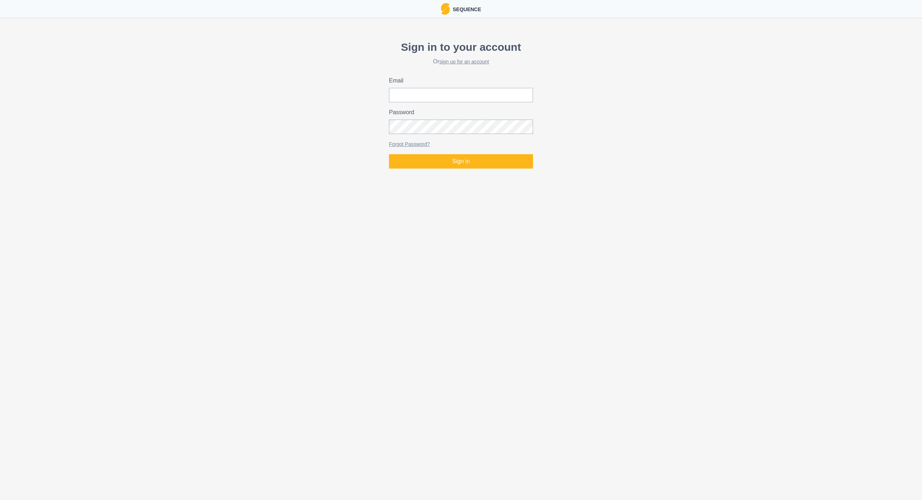
click at [488, 85] on div "Email" at bounding box center [461, 89] width 144 height 26
click at [486, 91] on input "Email" at bounding box center [461, 95] width 144 height 14
type input "hupjealex@outlook.com"
click at [527, 161] on button "Sign in" at bounding box center [461, 161] width 144 height 14
click at [457, 164] on button "Sign in" at bounding box center [461, 161] width 144 height 14
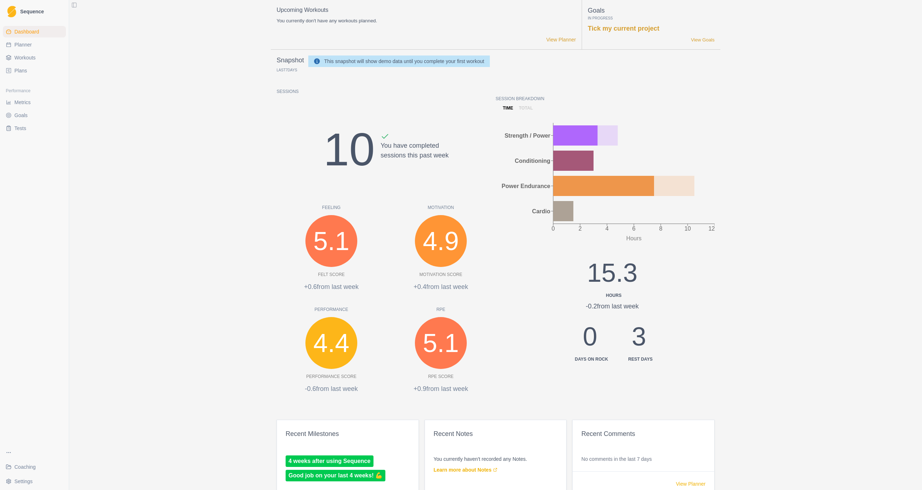
click at [346, 94] on p "Sessions" at bounding box center [386, 91] width 219 height 6
click at [69, 6] on button "Toggle Sidebar" at bounding box center [74, 5] width 10 height 10
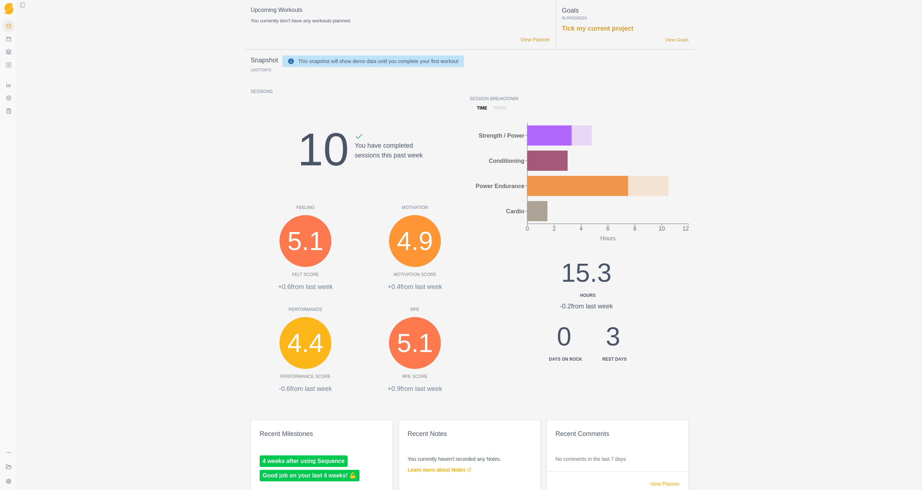
click at [17, 5] on button "Toggle Sidebar" at bounding box center [22, 5] width 10 height 10
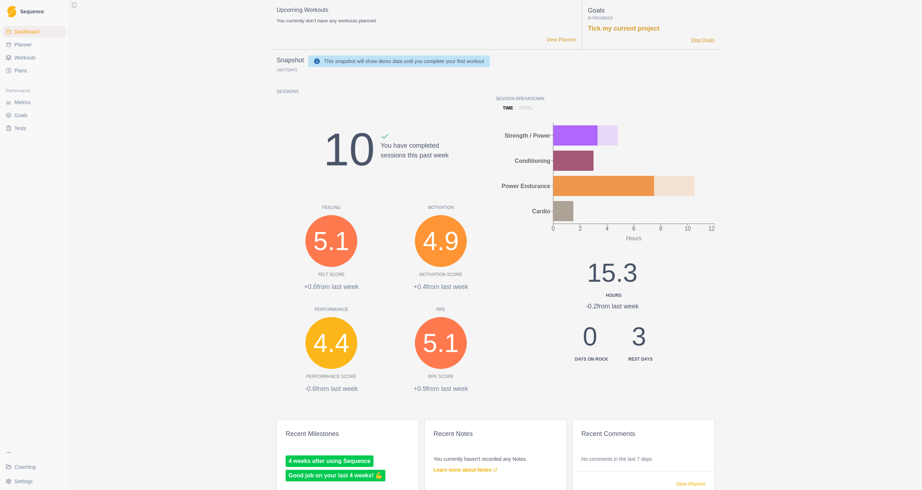
click at [691, 39] on link "View Goals" at bounding box center [703, 39] width 24 height 7
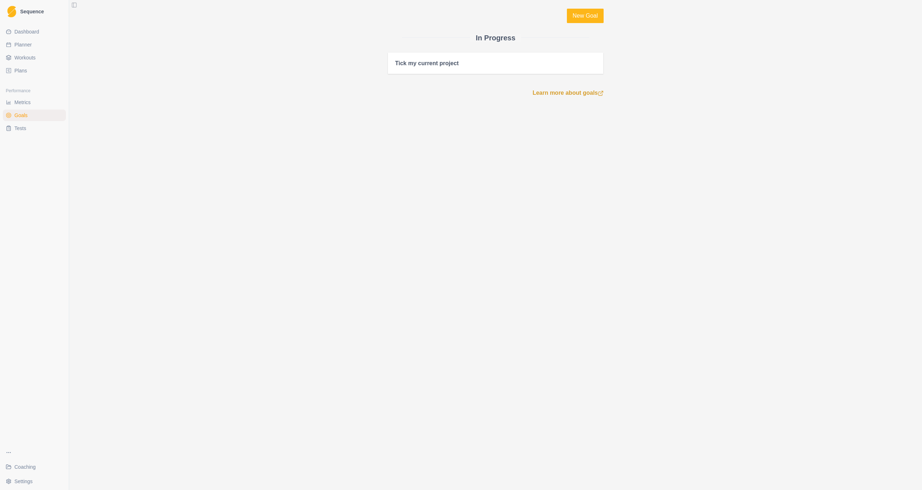
click at [69, 6] on button "Toggle Sidebar" at bounding box center [74, 5] width 10 height 10
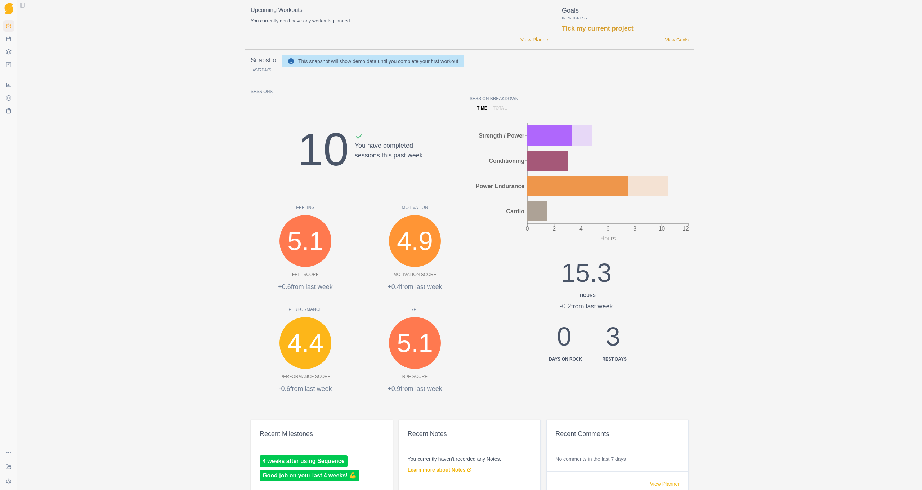
click at [524, 40] on link "View Planner" at bounding box center [535, 40] width 30 height 8
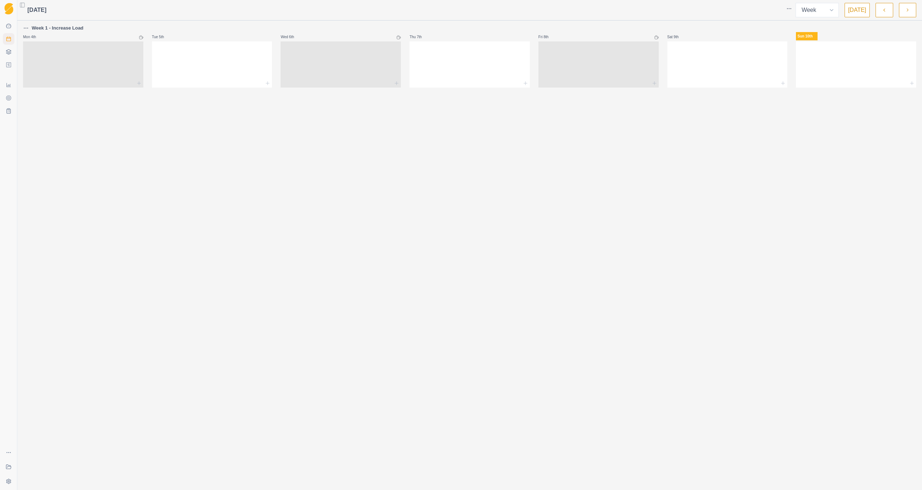
click at [17, 8] on button "Toggle Sidebar" at bounding box center [22, 5] width 10 height 10
click at [772, 8] on html "Sequence Dashboard Planner Workouts Plans Performance Metrics Goals Tests Coach…" at bounding box center [461, 245] width 922 height 490
click at [516, 20] on html "Sequence Dashboard Planner Workouts Plans Performance Metrics Goals Tests Coach…" at bounding box center [461, 245] width 922 height 490
click at [7, 27] on html "Sequence Dashboard Planner Workouts Plans Performance Metrics Goals Tests Coach…" at bounding box center [461, 245] width 922 height 490
click at [4, 5] on html "Sequence Dashboard Planner Workouts Plans Performance Metrics Goals Tests Coach…" at bounding box center [461, 245] width 922 height 490
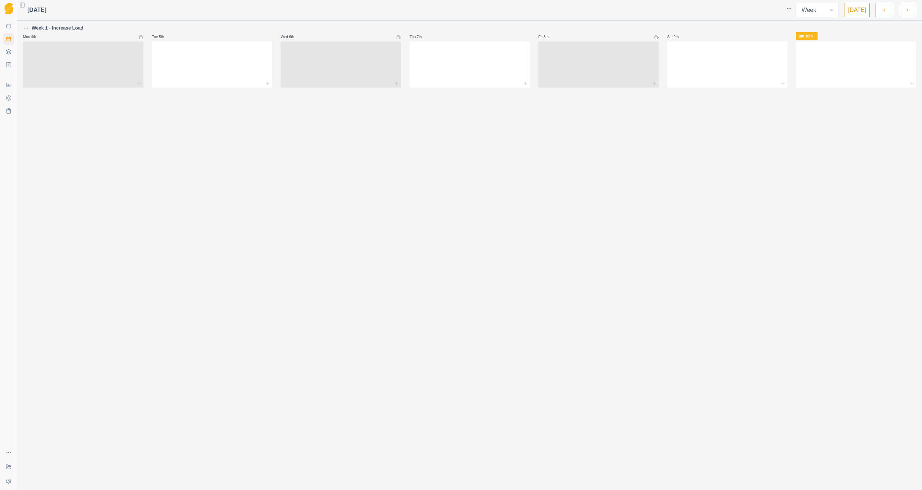
click at [17, 5] on button "Toggle Sidebar" at bounding box center [22, 5] width 10 height 10
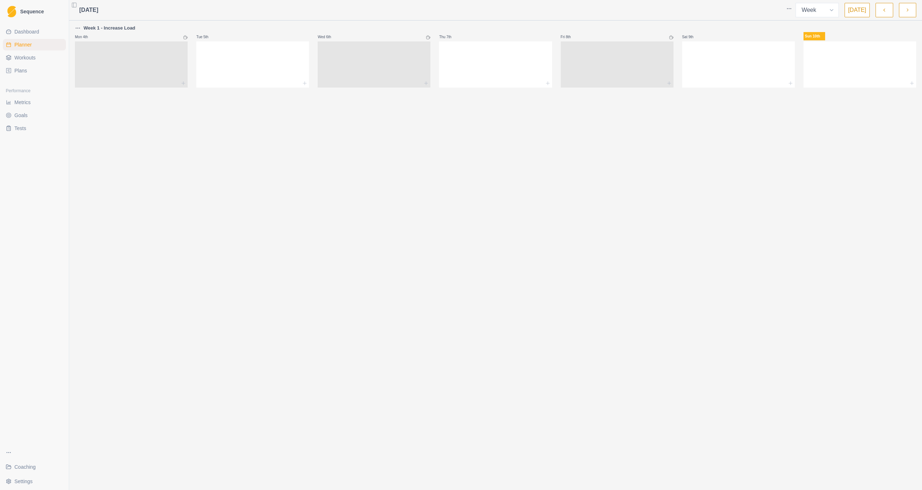
click at [724, 10] on html "Sequence Dashboard Planner Workouts Plans Performance Metrics Goals Tests Coach…" at bounding box center [461, 245] width 922 height 490
click at [575, 9] on html "Sequence Dashboard Planner Workouts Plans Performance Metrics Goals Tests Coach…" at bounding box center [461, 245] width 922 height 490
click at [79, 10] on span "[DATE]" at bounding box center [88, 10] width 19 height 9
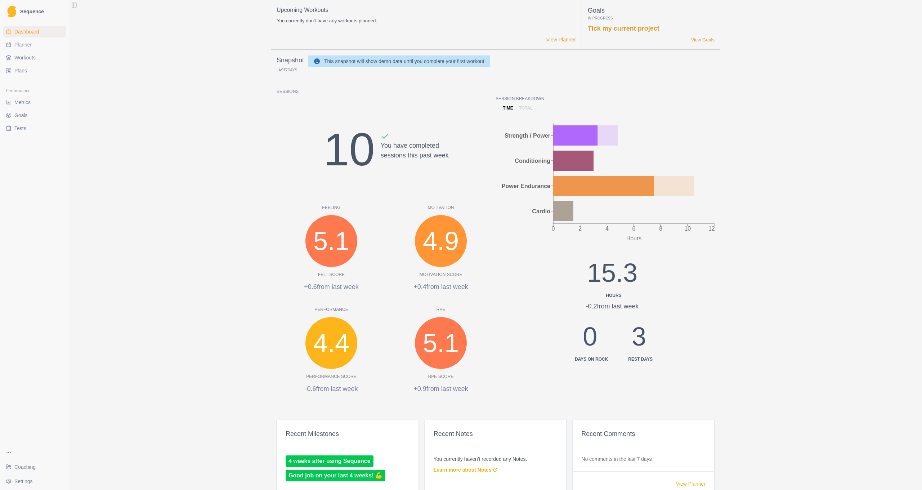
click at [69, 3] on button "Toggle Sidebar" at bounding box center [74, 5] width 10 height 10
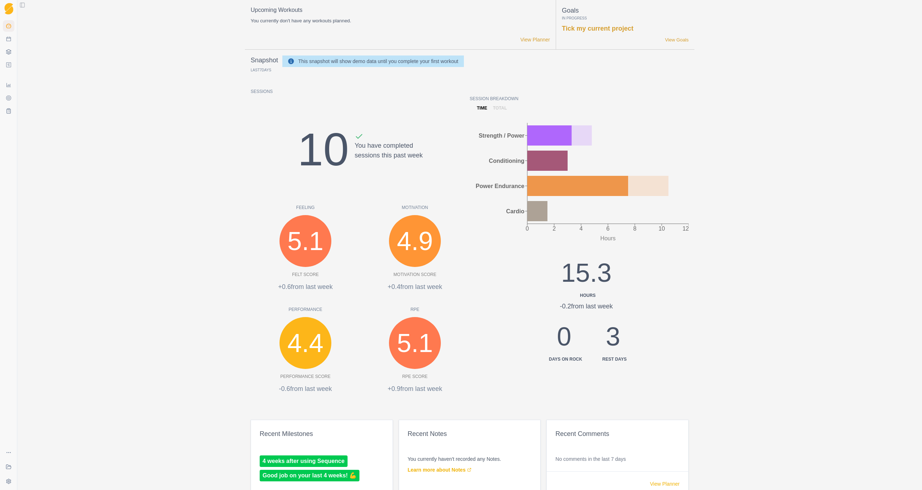
click at [17, 6] on button "Toggle Sidebar" at bounding box center [22, 5] width 10 height 10
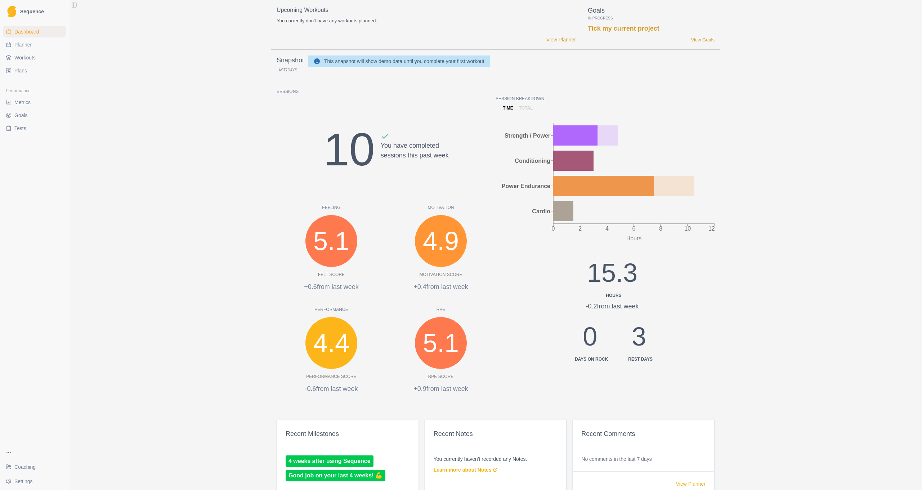
click at [69, 6] on button "Toggle Sidebar" at bounding box center [74, 5] width 10 height 10
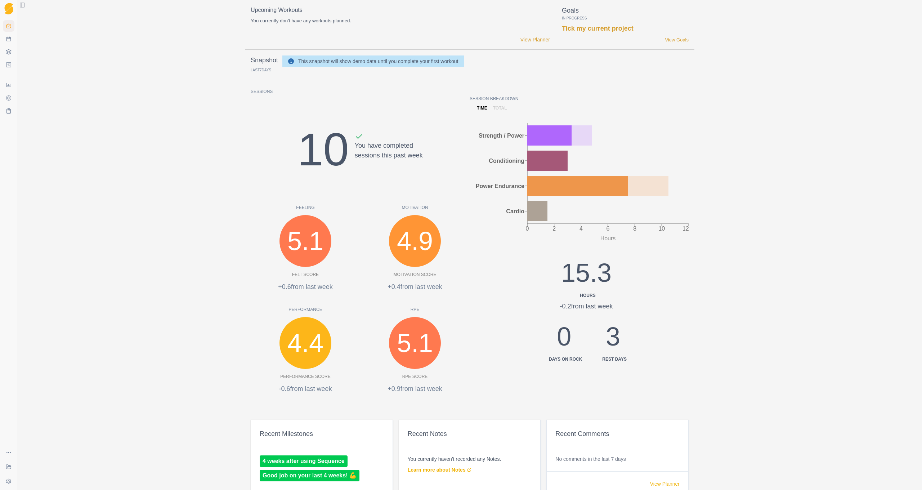
click at [17, 5] on button "Toggle Sidebar" at bounding box center [22, 5] width 10 height 10
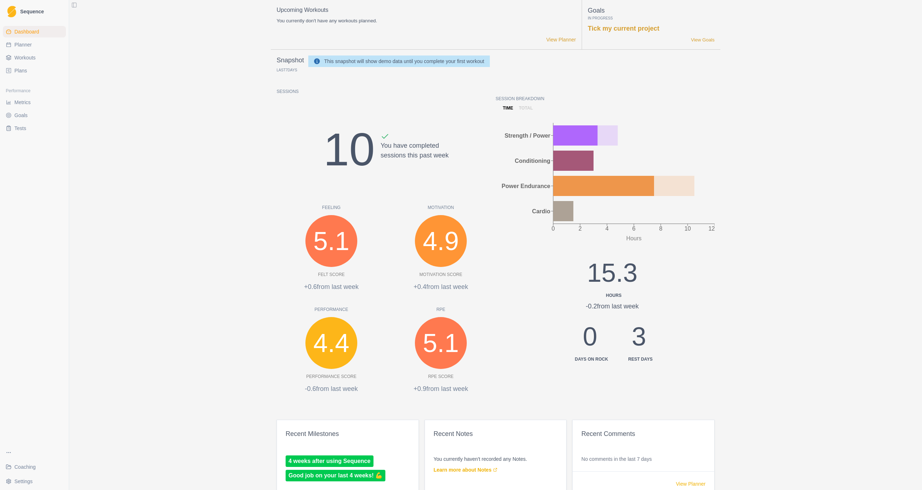
click at [69, 5] on button "Toggle Sidebar" at bounding box center [74, 5] width 10 height 10
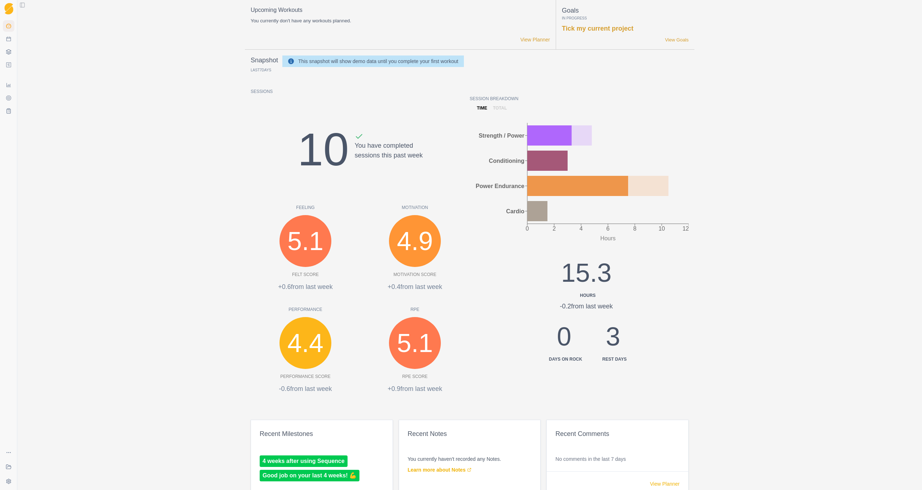
scroll to position [235, 0]
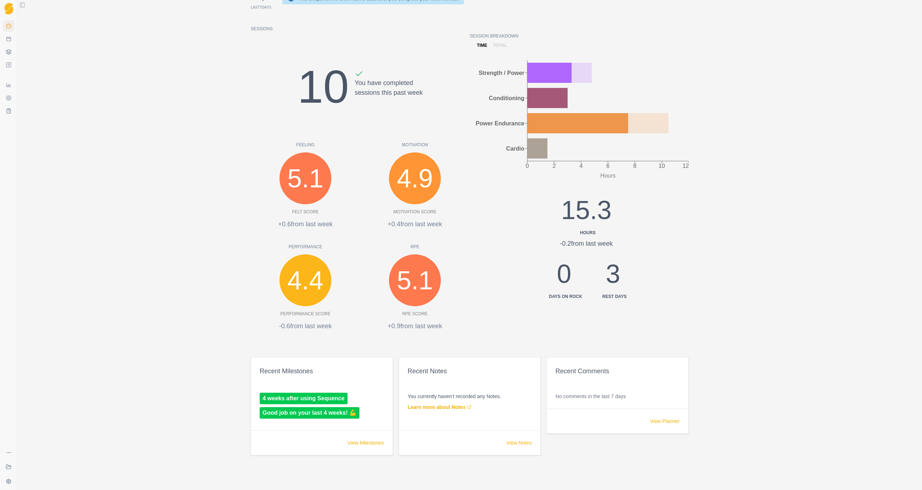
click at [654, 425] on link "View Planner" at bounding box center [665, 420] width 30 height 7
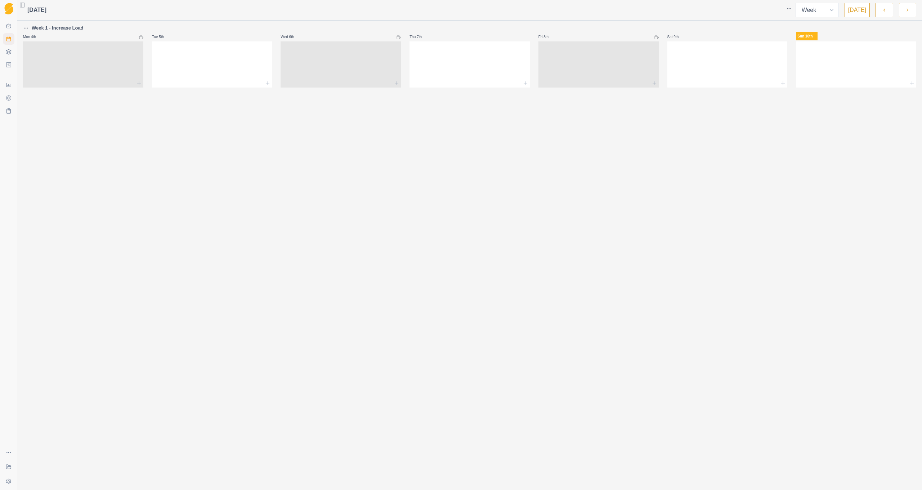
click at [782, 11] on button "button" at bounding box center [788, 9] width 13 height 12
click at [623, 10] on div at bounding box center [414, 10] width 736 height 14
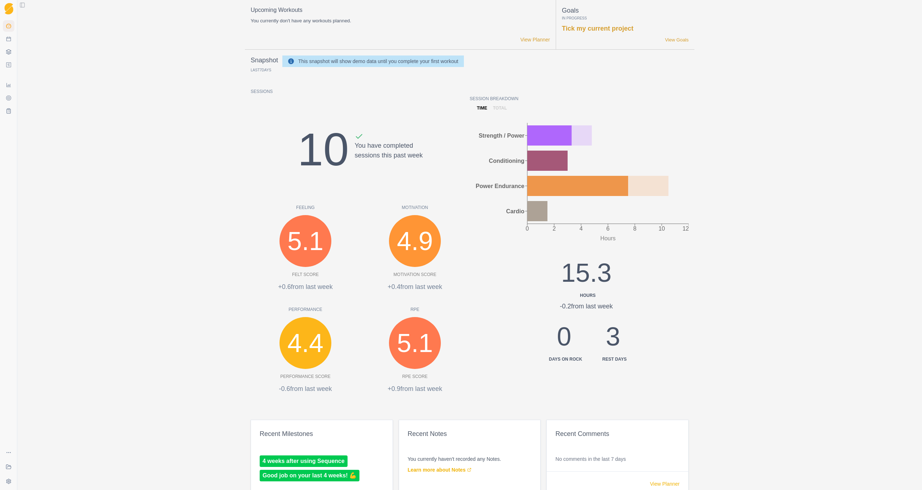
click at [97, 58] on div "Upcoming Workouts You currently don't have any workouts planned. View Planner G…" at bounding box center [469, 245] width 905 height 490
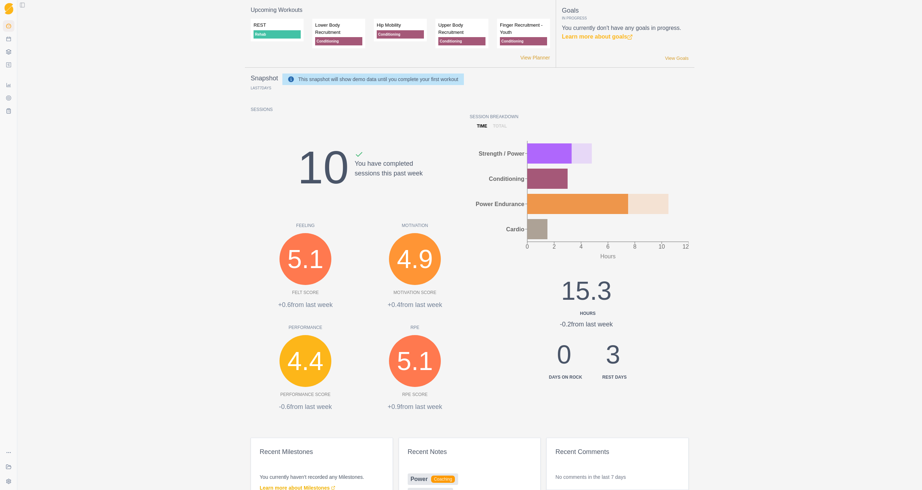
click at [17, 5] on button "Toggle Sidebar" at bounding box center [22, 5] width 10 height 10
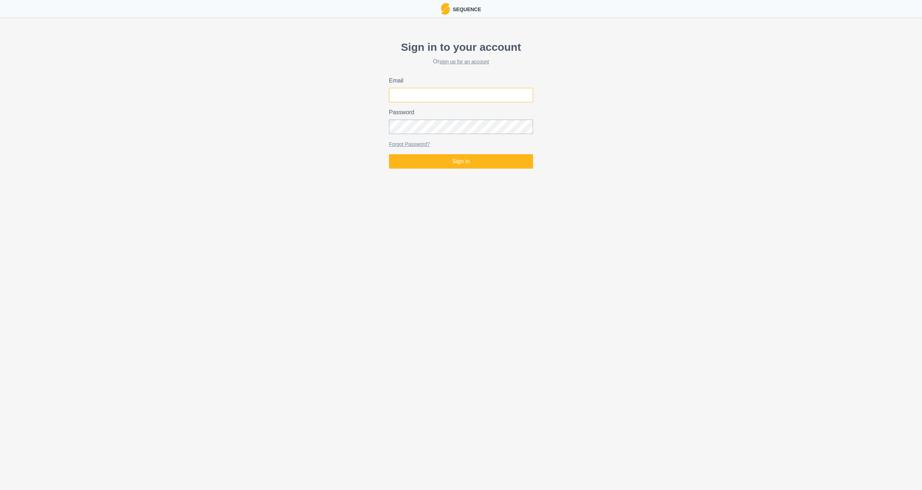
click at [456, 90] on input "Email" at bounding box center [461, 95] width 144 height 14
type input "H"
type input "[EMAIL_ADDRESS][DOMAIN_NAME]"
click at [461, 161] on button "Sign in" at bounding box center [461, 161] width 144 height 14
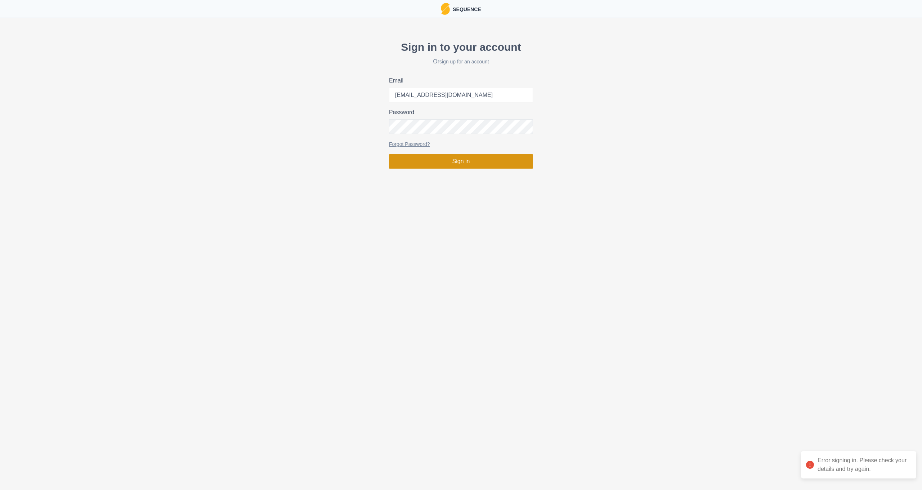
click at [465, 163] on button "Sign in" at bounding box center [461, 161] width 144 height 14
